Goal: Task Accomplishment & Management: Manage account settings

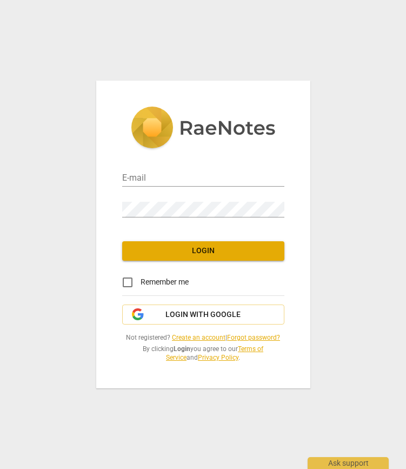
type input "[PERSON_NAME][EMAIL_ADDRESS][DOMAIN_NAME]"
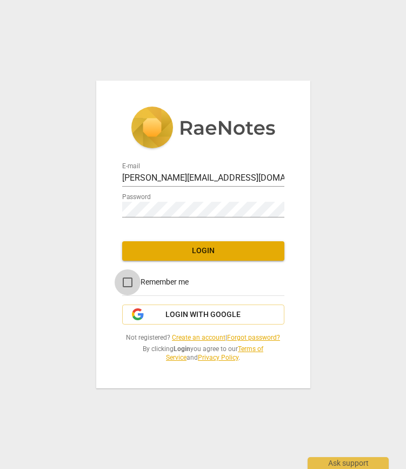
click at [129, 284] on input "Remember me" at bounding box center [128, 282] width 26 height 26
checkbox input "true"
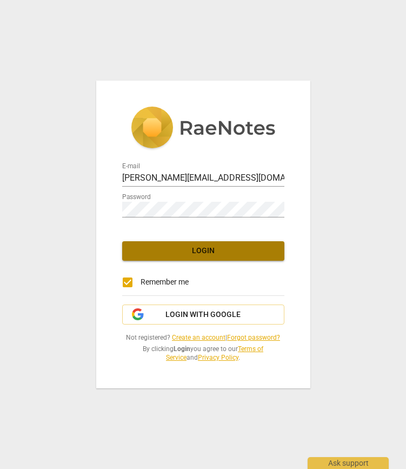
click at [181, 242] on button "Login" at bounding box center [203, 250] width 162 height 19
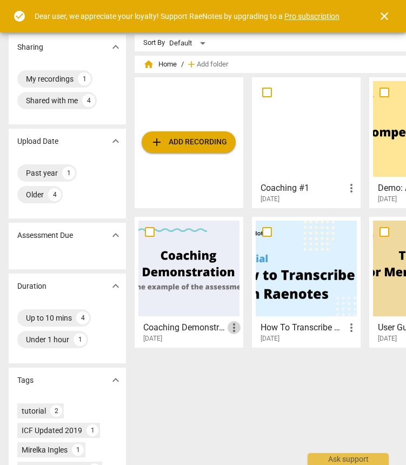
click at [230, 328] on span "more_vert" at bounding box center [234, 327] width 13 height 13
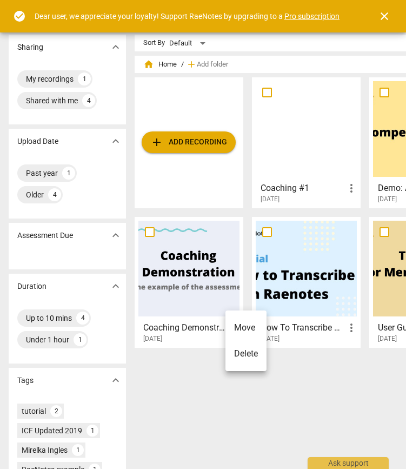
click at [160, 393] on div at bounding box center [203, 234] width 406 height 469
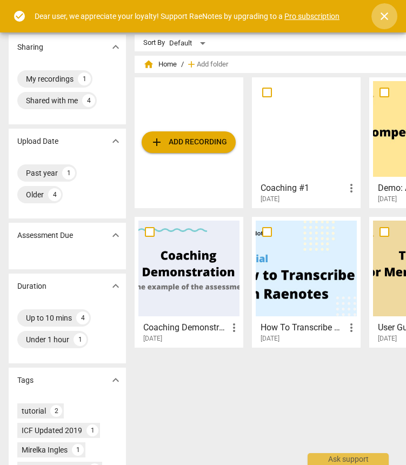
click at [381, 12] on span "close" at bounding box center [384, 16] width 13 height 13
